Goal: Complete application form

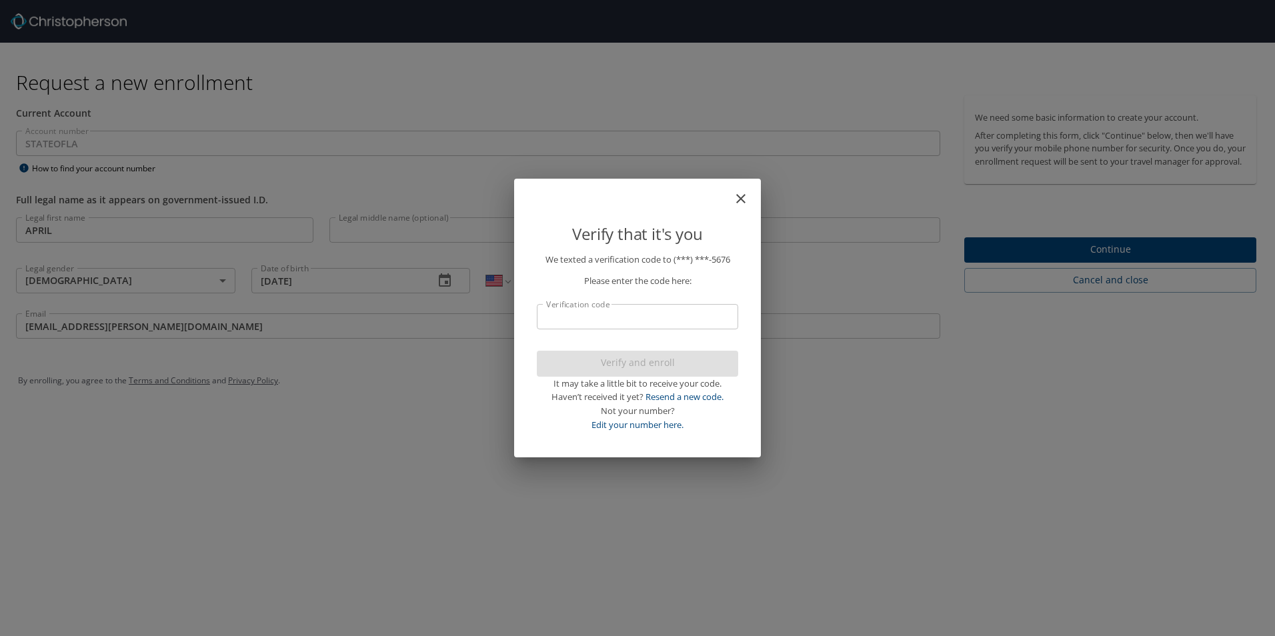
select select "US"
click at [740, 200] on icon "close" at bounding box center [740, 198] width 9 height 9
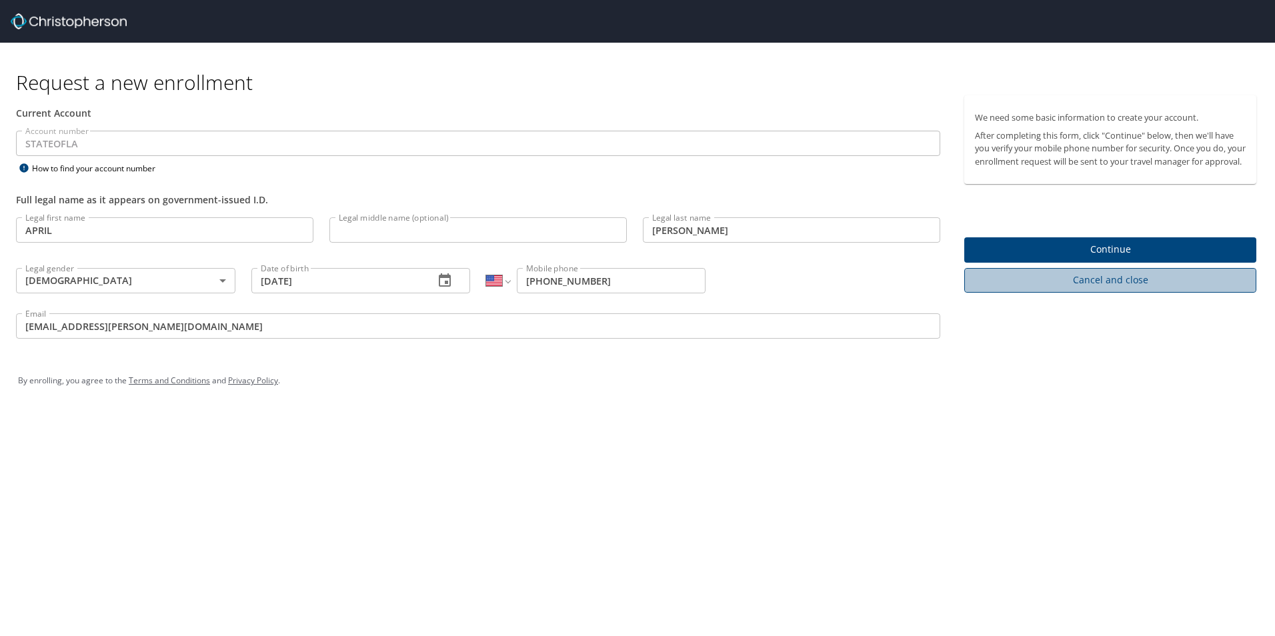
click at [1098, 289] on span "Cancel and close" at bounding box center [1110, 280] width 271 height 17
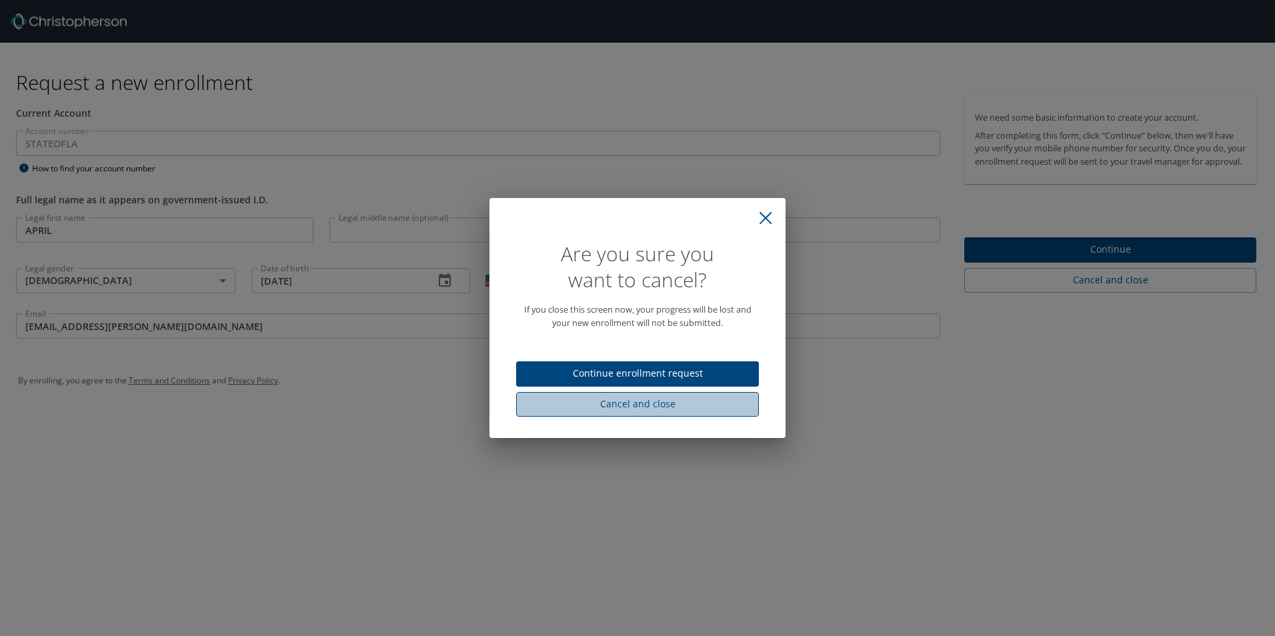
click at [620, 401] on span "Cancel and close" at bounding box center [637, 404] width 221 height 17
